Goal: Task Accomplishment & Management: Use online tool/utility

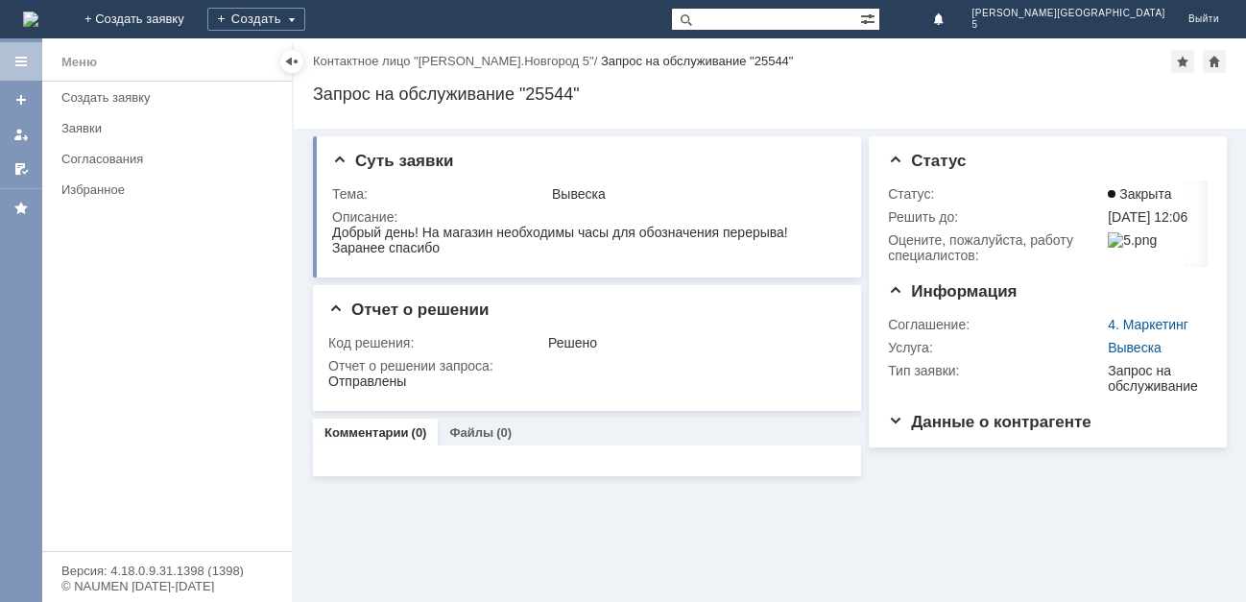
click at [38, 12] on img at bounding box center [30, 19] width 15 height 15
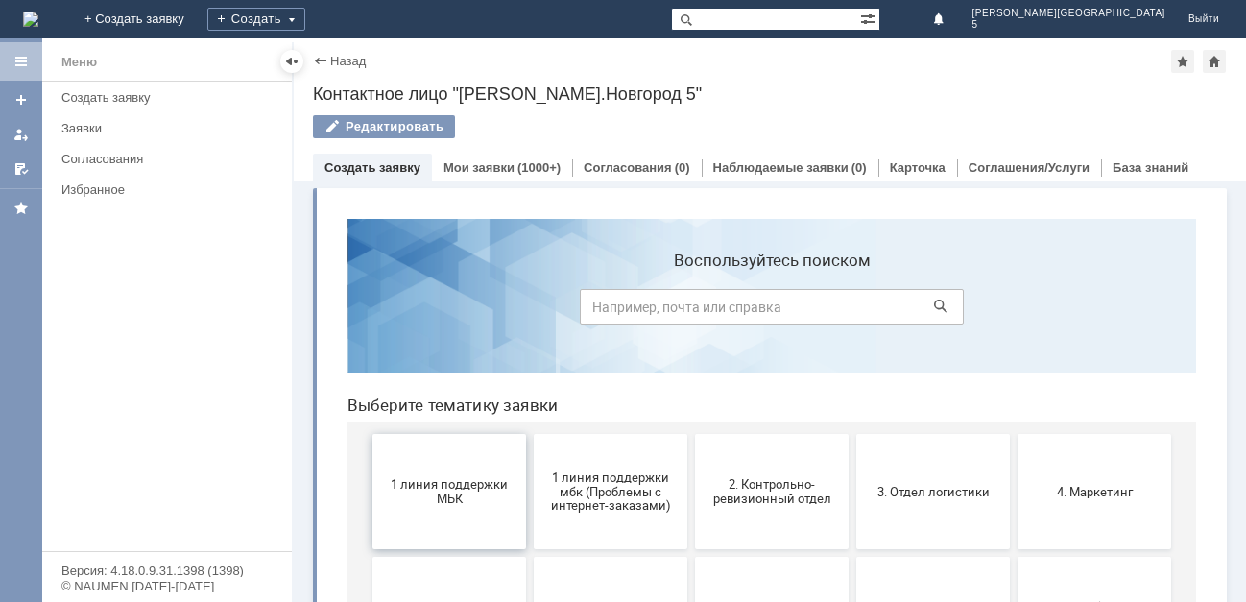
click at [462, 501] on span "1 линия поддержки МБК" at bounding box center [449, 491] width 142 height 29
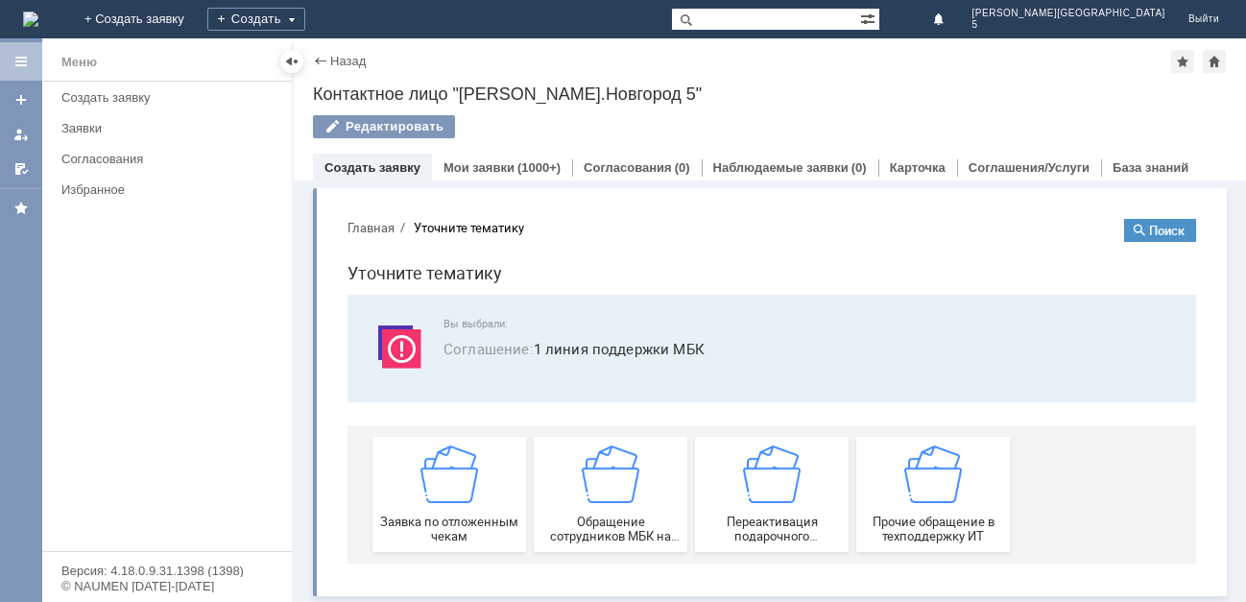
click at [462, 501] on img at bounding box center [449, 474] width 58 height 58
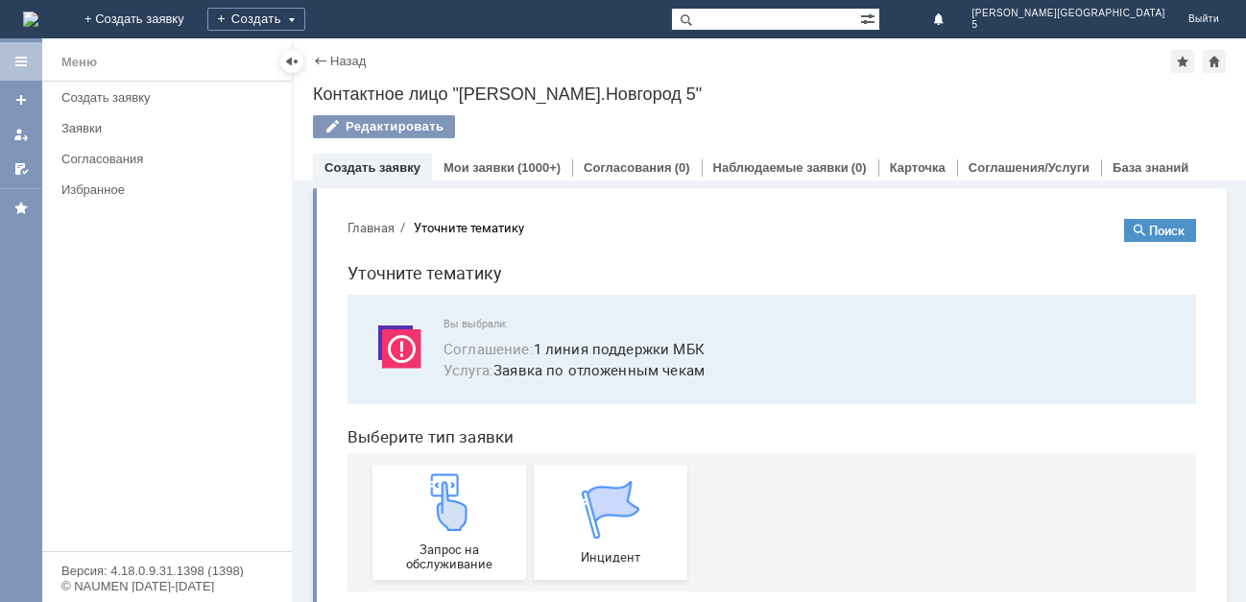
click at [462, 501] on img at bounding box center [449, 502] width 58 height 58
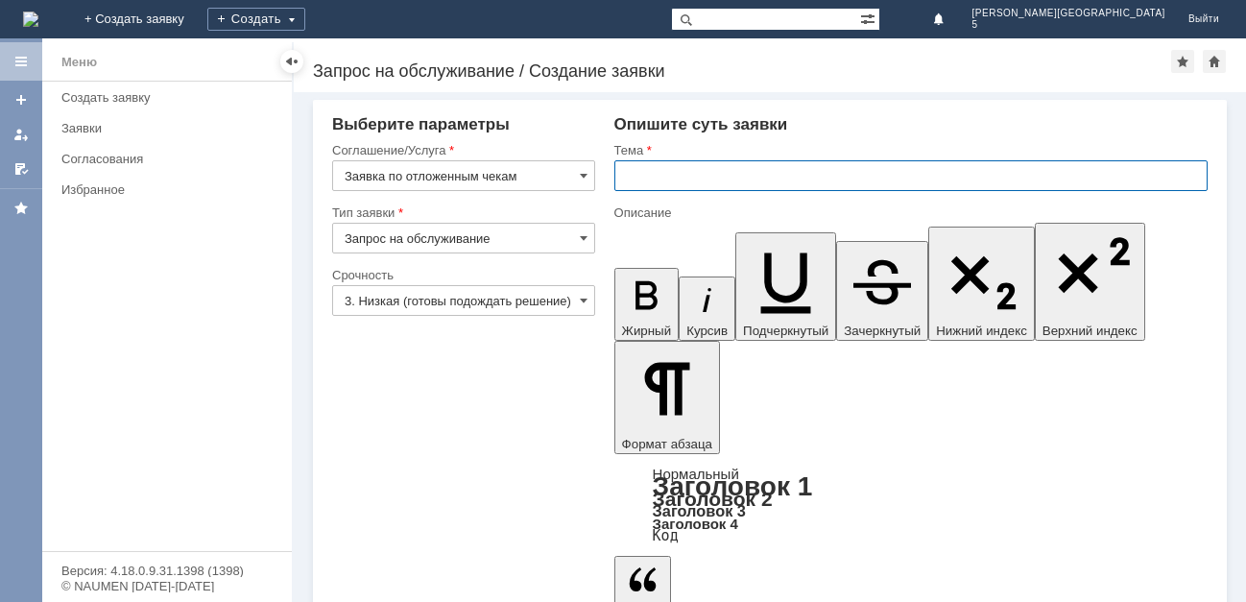
click at [679, 178] on input "text" at bounding box center [910, 175] width 593 height 31
type input "отл чеки [DATE]"
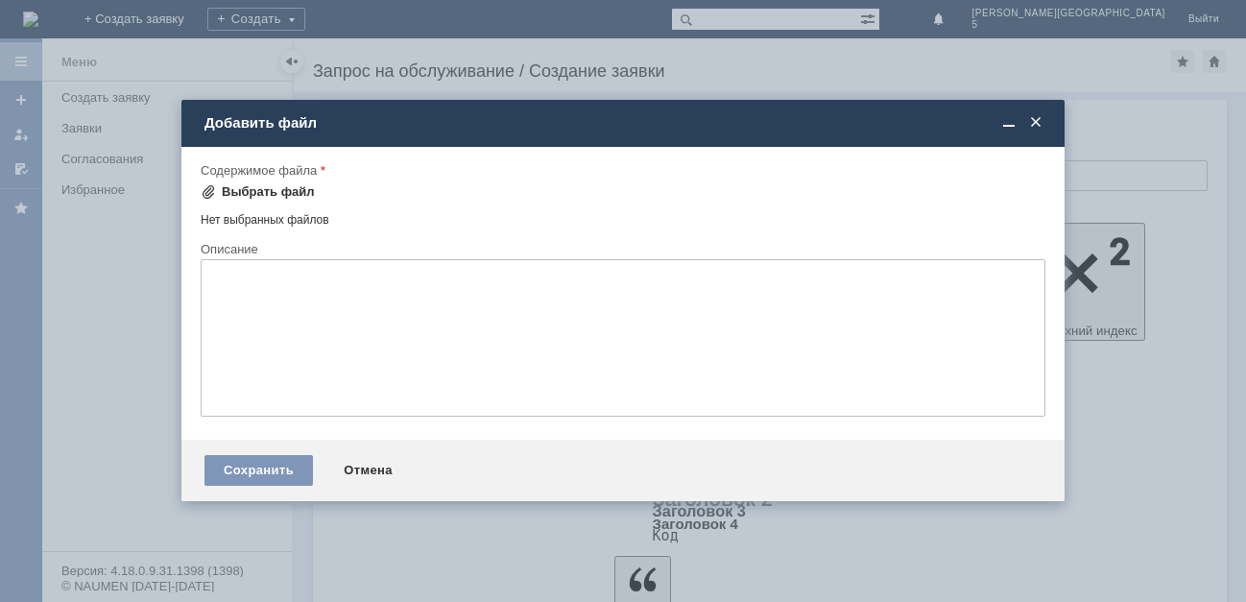
click at [261, 183] on div "Выбрать файл" at bounding box center [258, 191] width 114 height 23
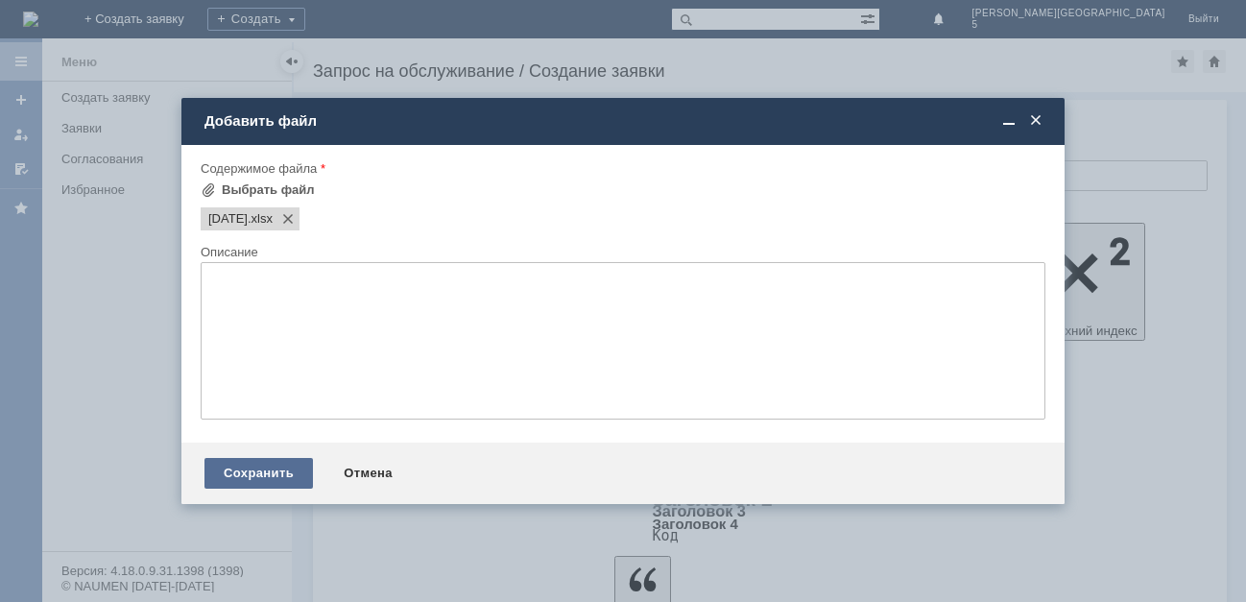
click at [264, 477] on div "Сохранить" at bounding box center [258, 473] width 108 height 31
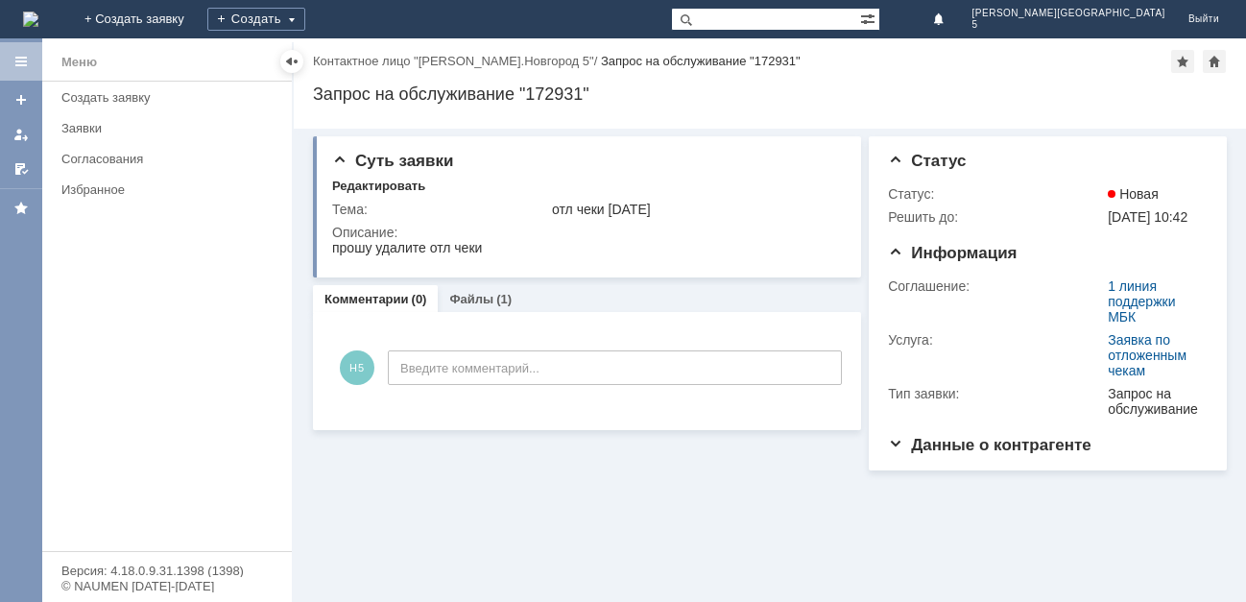
click at [38, 12] on img at bounding box center [30, 19] width 15 height 15
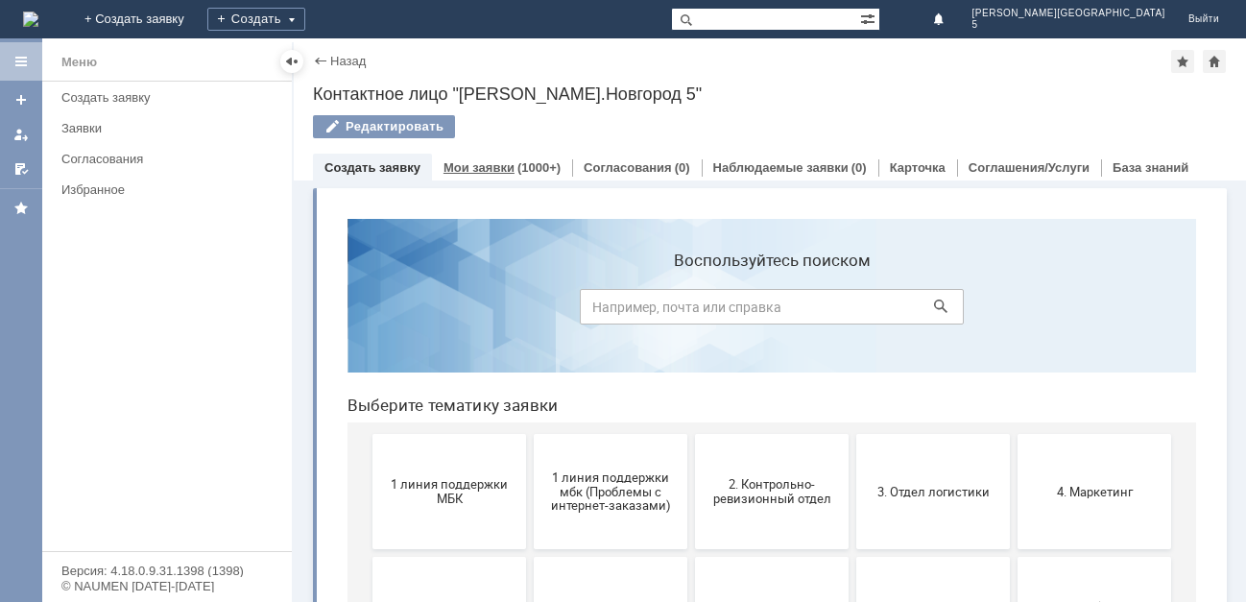
click at [483, 173] on link "Мои заявки" at bounding box center [478, 167] width 71 height 14
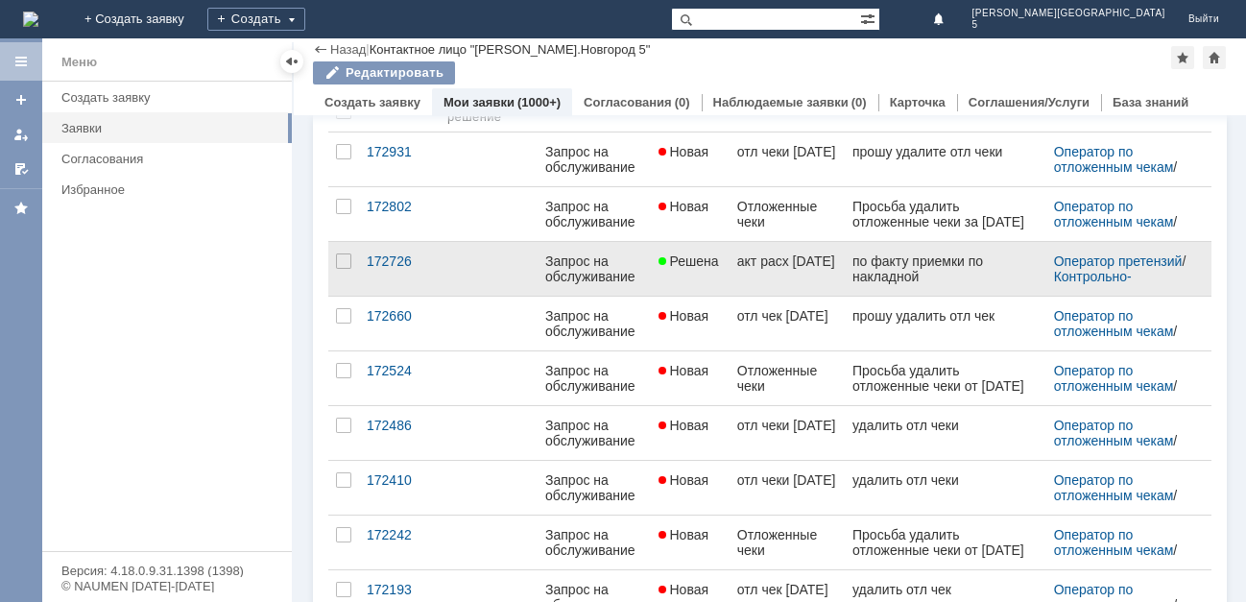
click at [700, 255] on span "Решена" at bounding box center [688, 260] width 60 height 15
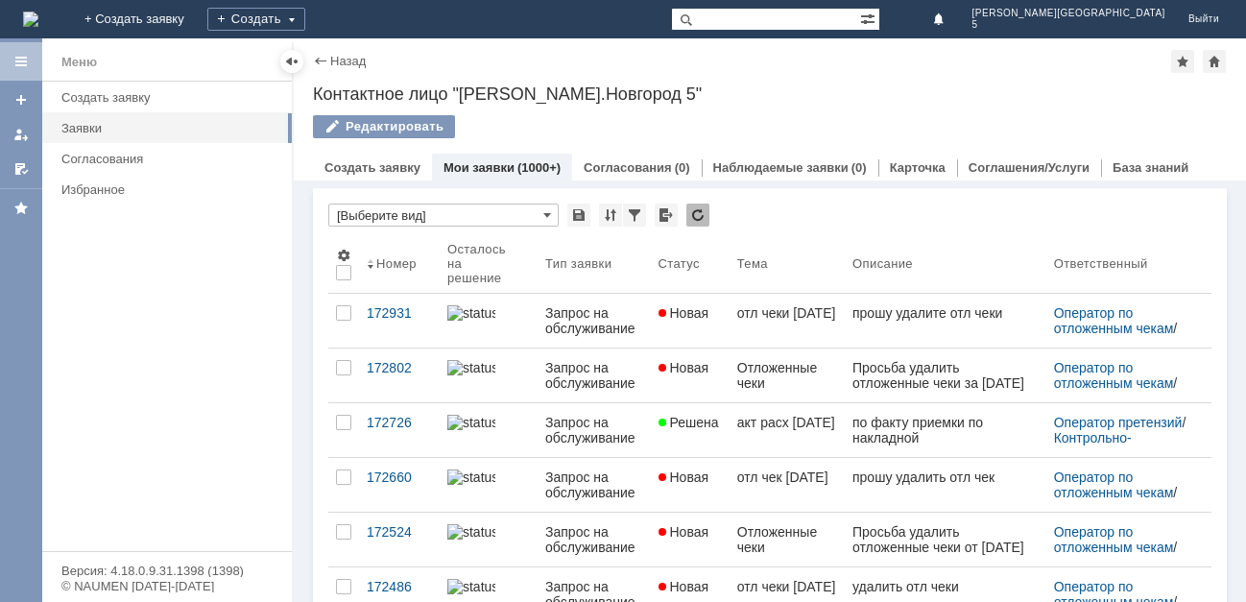
drag, startPoint x: 701, startPoint y: 421, endPoint x: 604, endPoint y: 296, distance: 159.3
click at [700, 419] on span "Решена" at bounding box center [688, 422] width 60 height 15
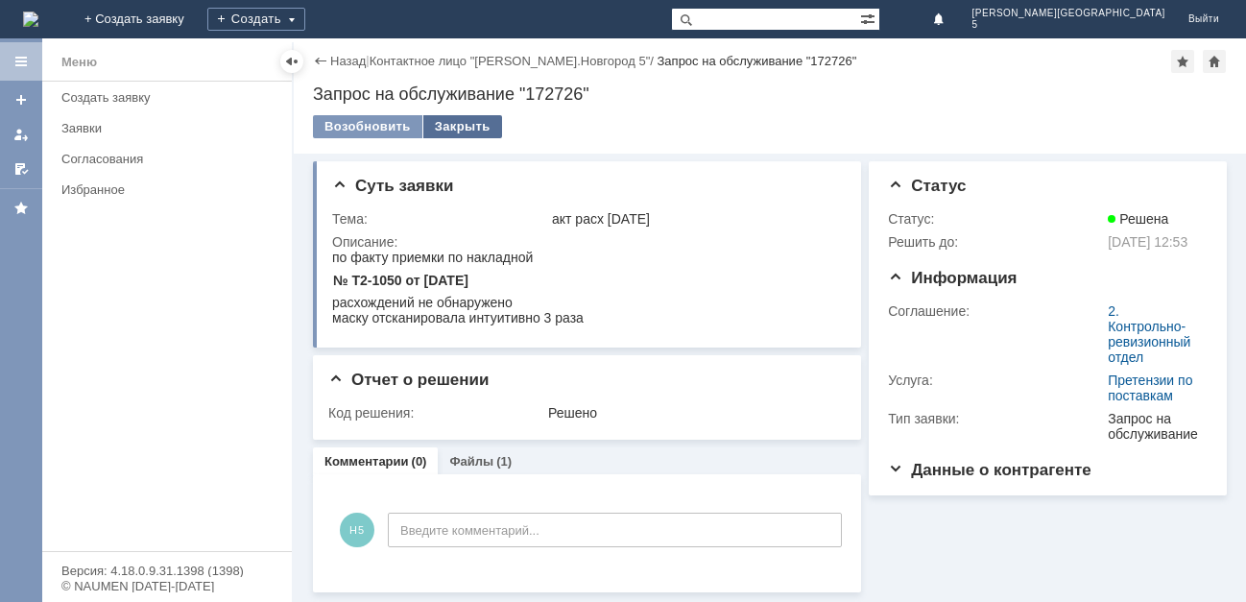
click at [442, 123] on div "Закрыть" at bounding box center [462, 126] width 79 height 23
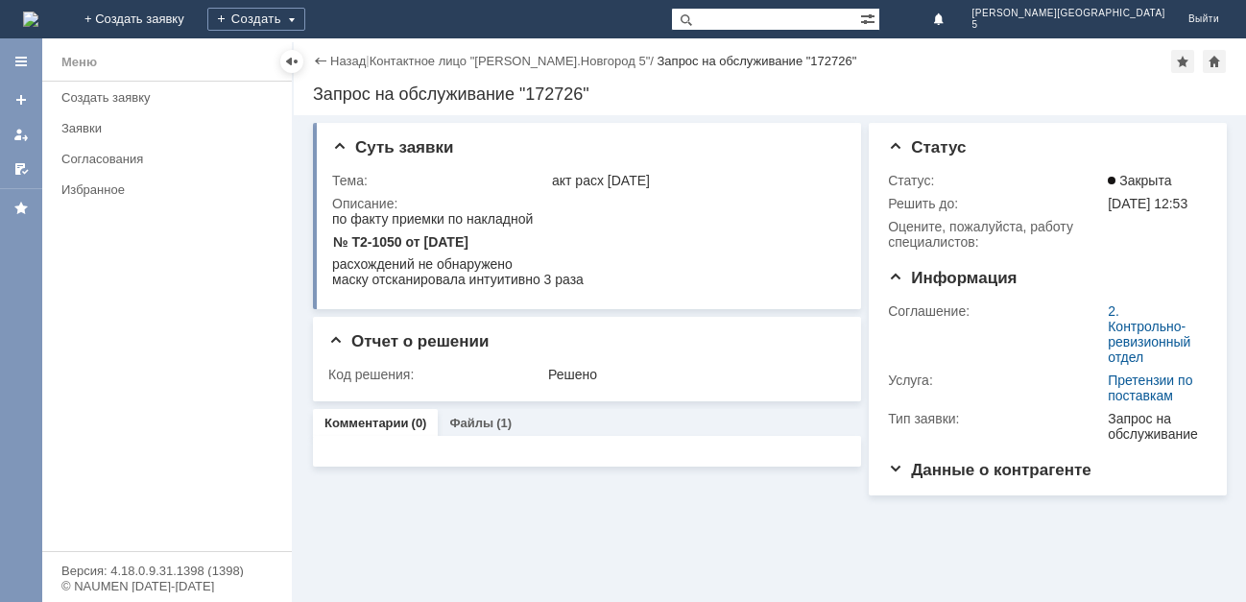
click at [38, 12] on img at bounding box center [30, 19] width 15 height 15
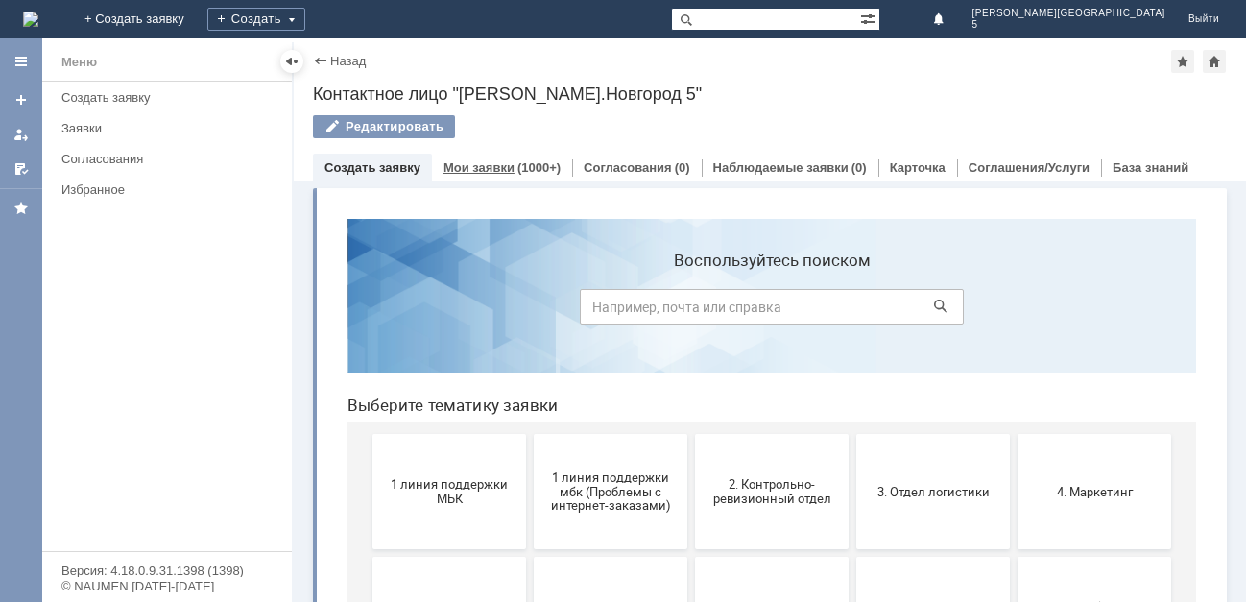
click at [523, 162] on div "(1000+)" at bounding box center [538, 167] width 43 height 14
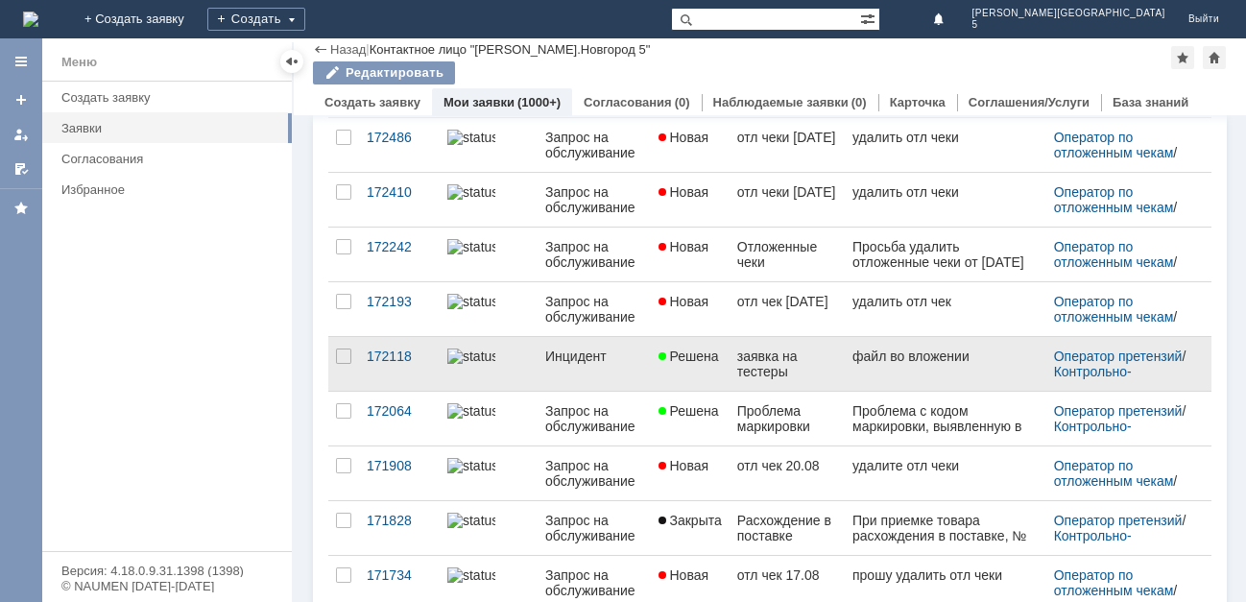
click at [678, 346] on link "Решена" at bounding box center [690, 364] width 79 height 54
